Goal: Task Accomplishment & Management: Use online tool/utility

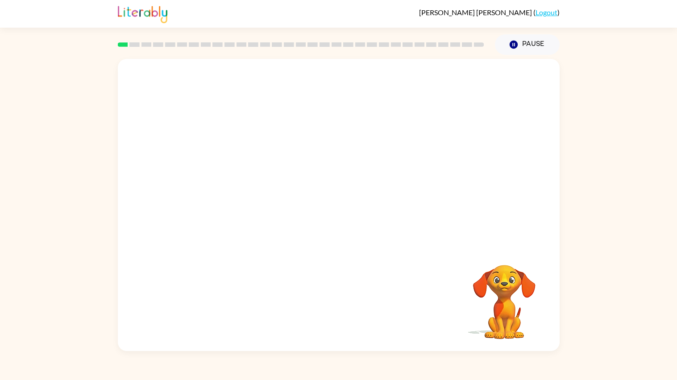
click at [431, 191] on video "Your browser must support playing .mp4 files to use Literably. Please try using…" at bounding box center [339, 152] width 442 height 187
click at [349, 208] on button "button" at bounding box center [338, 209] width 57 height 33
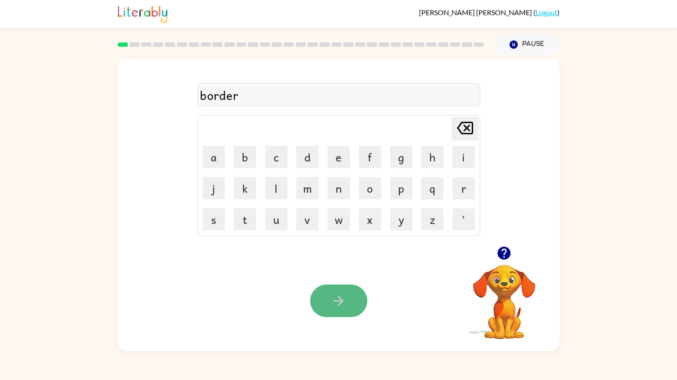
click at [330, 301] on button "button" at bounding box center [338, 301] width 57 height 33
click at [330, 301] on div at bounding box center [338, 301] width 57 height 33
click at [330, 301] on button "button" at bounding box center [338, 301] width 57 height 33
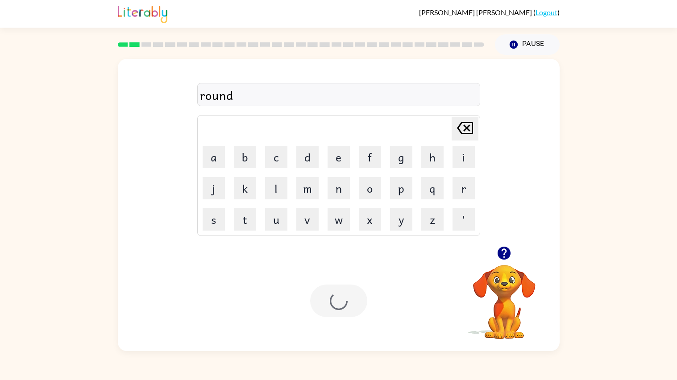
click at [330, 302] on div at bounding box center [338, 301] width 57 height 33
click at [220, 99] on div "mmichine" at bounding box center [339, 95] width 278 height 19
click at [241, 99] on div "train" at bounding box center [339, 95] width 278 height 19
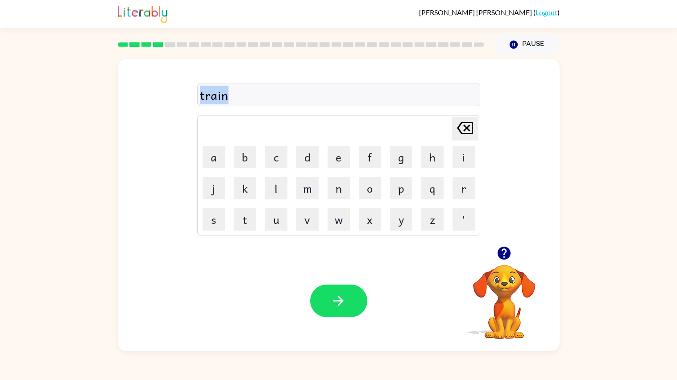
click at [241, 99] on div "train" at bounding box center [339, 95] width 278 height 19
click at [345, 290] on button "button" at bounding box center [338, 301] width 57 height 33
click at [345, 290] on div at bounding box center [338, 301] width 57 height 33
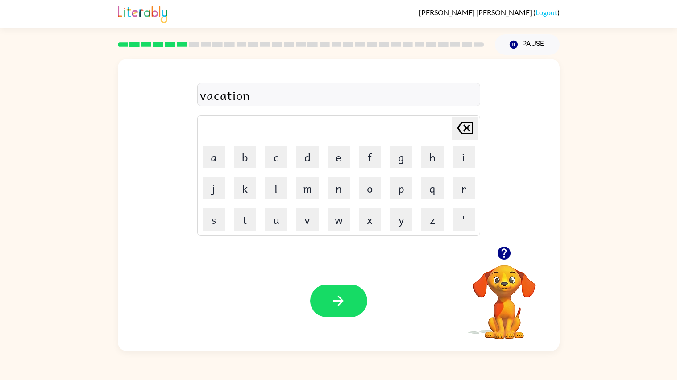
click at [345, 290] on button "button" at bounding box center [338, 301] width 57 height 33
click at [224, 96] on div "puddel" at bounding box center [339, 95] width 278 height 19
click at [223, 104] on div "puddel" at bounding box center [339, 95] width 278 height 19
click at [349, 306] on button "button" at bounding box center [338, 301] width 57 height 33
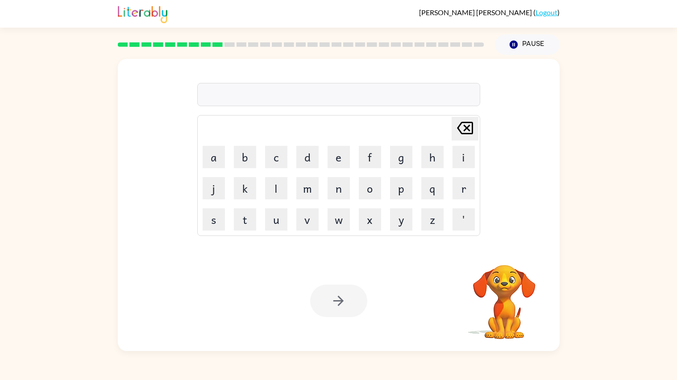
click at [349, 306] on div at bounding box center [338, 301] width 57 height 33
click at [357, 298] on div at bounding box center [338, 301] width 57 height 33
